Goal: Transaction & Acquisition: Purchase product/service

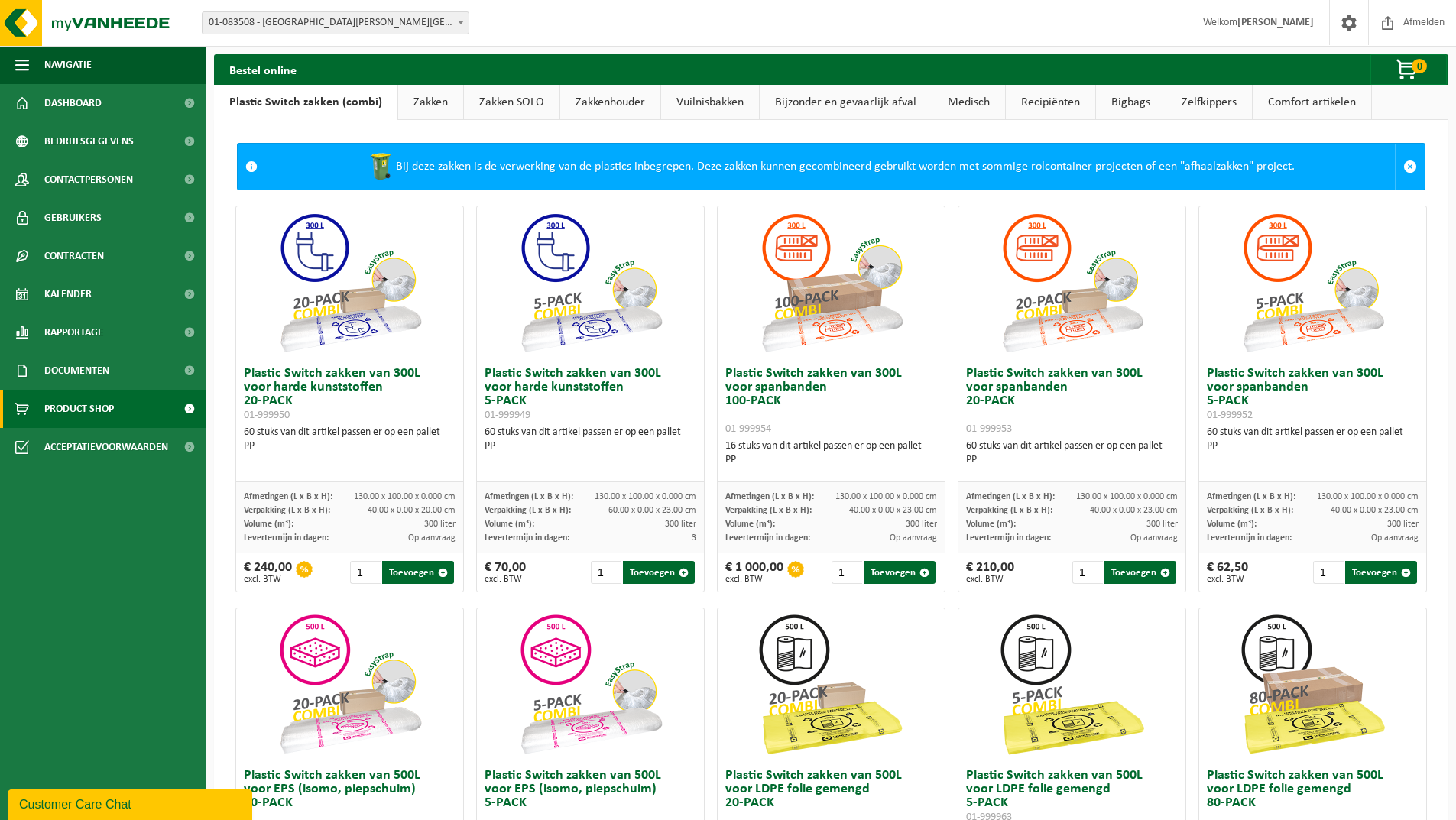
click at [421, 99] on link "Zakken" at bounding box center [431, 102] width 65 height 35
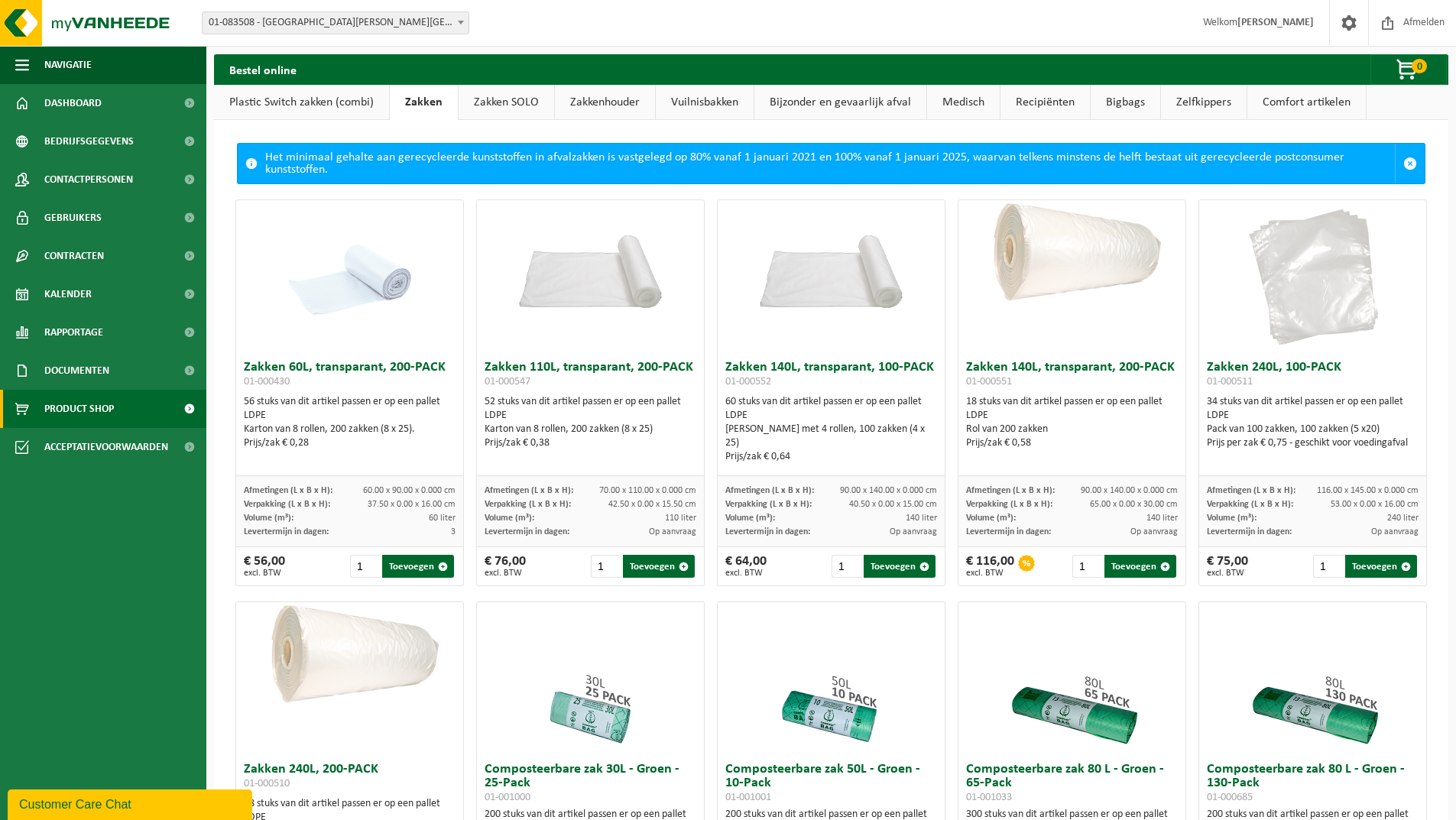
click at [872, 369] on h3 "Zakken 140L, transparant, 100-PACK 01-000552" at bounding box center [831, 376] width 211 height 31
click at [814, 497] on div "Afmetingen (L x B x H): 90.00 x 140.00 x 0.000 cm" at bounding box center [831, 491] width 211 height 14
click at [840, 284] on img at bounding box center [831, 257] width 227 height 114
click at [804, 401] on div "60 stuks van dit artikel passen er op een pallet LDPE Karton met 4 rollen, 100 …" at bounding box center [831, 429] width 211 height 68
click at [570, 451] on div "Zakken 110L, transparant, 200-PACK 01-000547 52 stuks van dit artikel passen er…" at bounding box center [590, 414] width 227 height 123
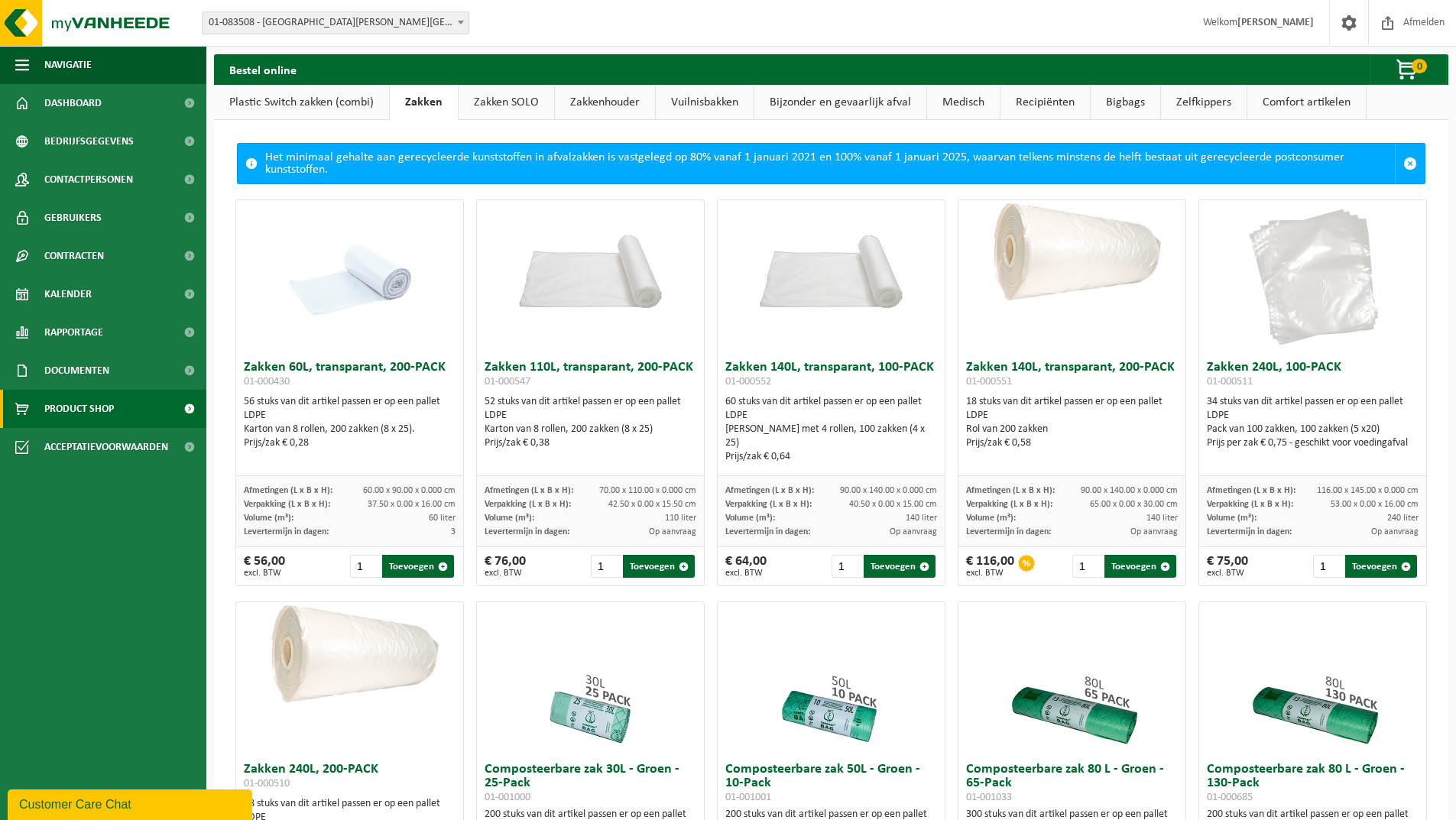
click at [828, 458] on div "Zakken 140L, transparant, 100-PACK 01-000552 60 stuks van dit artikel passen er…" at bounding box center [831, 414] width 227 height 123
click at [848, 450] on div "Prijs/zak € 0,64" at bounding box center [831, 456] width 211 height 14
click at [466, 160] on div "Het minimaal gehalte aan gerecycleerde kunststoffen in afvalzakken is vastgeleg…" at bounding box center [830, 164] width 1129 height 40
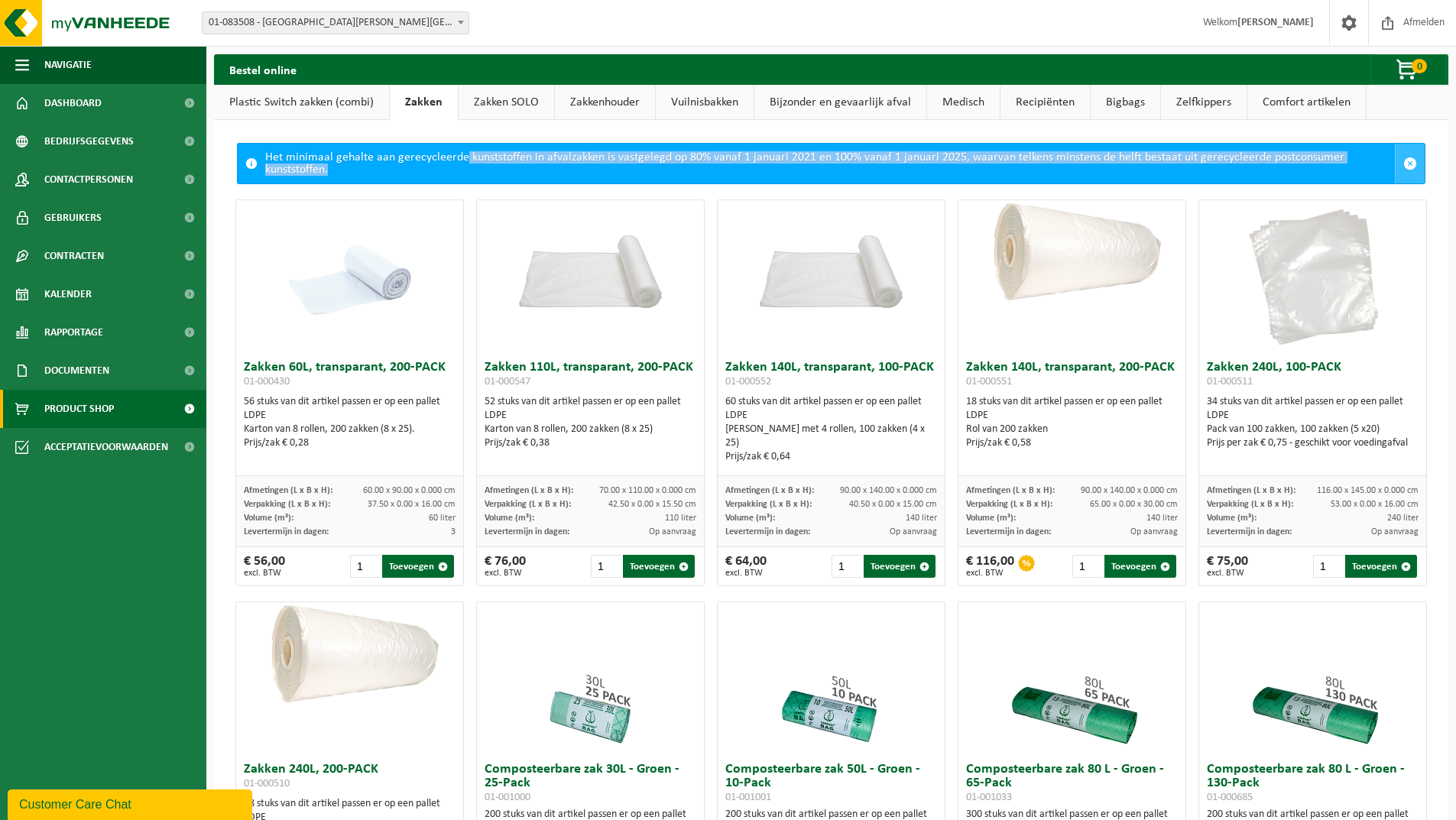
drag, startPoint x: 464, startPoint y: 157, endPoint x: 1390, endPoint y: 163, distance: 926.0
click at [1389, 163] on div "Het minimaal gehalte aan gerecycleerde kunststoffen in afvalzakken is vastgeleg…" at bounding box center [831, 164] width 1189 height 41
click at [335, 177] on div "Het minimaal gehalte aan gerecycleerde kunststoffen in afvalzakken is vastgeleg…" at bounding box center [830, 164] width 1129 height 40
drag, startPoint x: 338, startPoint y: 170, endPoint x: 257, endPoint y: 158, distance: 81.9
click at [257, 158] on div "Het minimaal gehalte aan gerecycleerde kunststoffen in afvalzakken is vastgeleg…" at bounding box center [831, 164] width 1189 height 41
